Goal: Task Accomplishment & Management: Complete application form

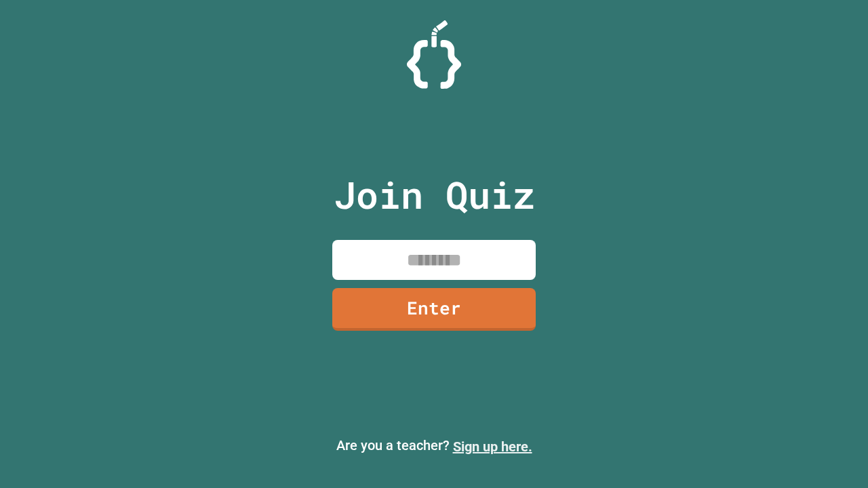
click at [492, 447] on link "Sign up here." at bounding box center [492, 447] width 79 height 16
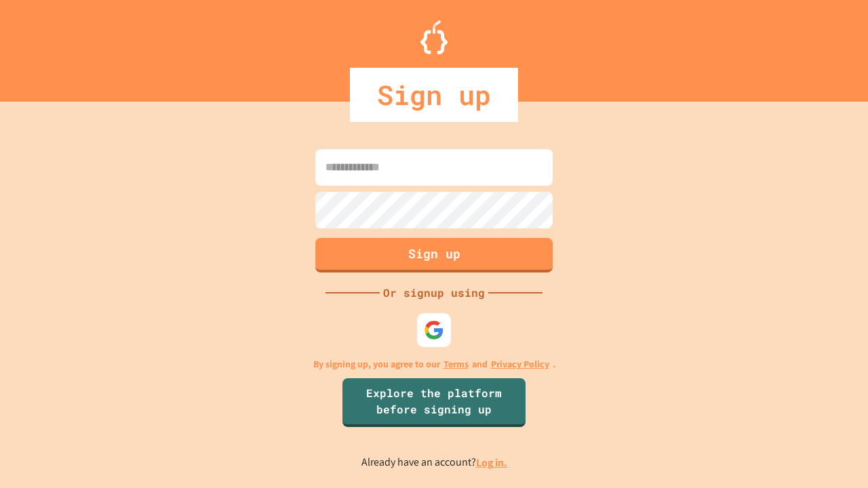
click at [492, 462] on link "Log in." at bounding box center [491, 462] width 31 height 14
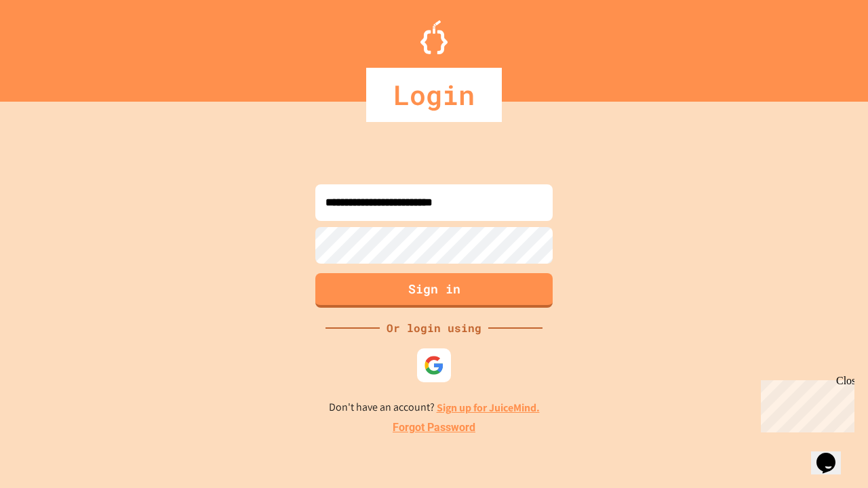
type input "**********"
